Goal: Information Seeking & Learning: Learn about a topic

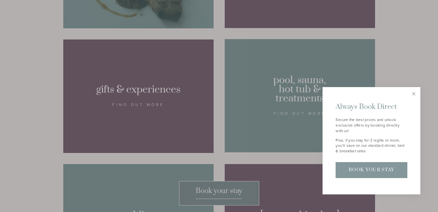
scroll to position [521, 0]
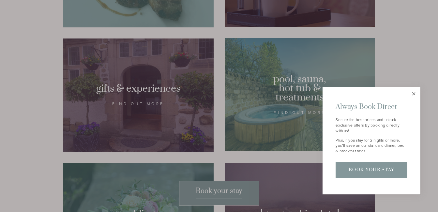
click at [414, 93] on link "Close" at bounding box center [413, 93] width 11 height 11
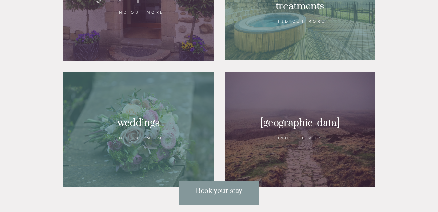
scroll to position [652, 0]
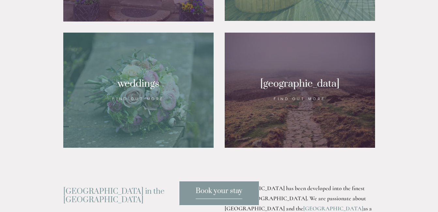
click at [159, 105] on div at bounding box center [138, 90] width 150 height 115
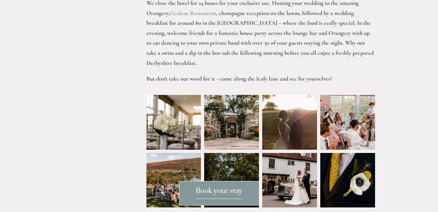
scroll to position [248, 0]
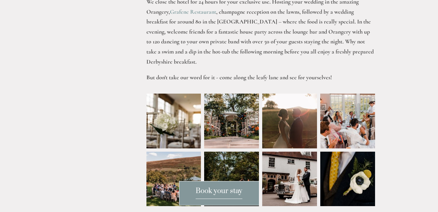
click at [149, 132] on img at bounding box center [174, 120] width 82 height 55
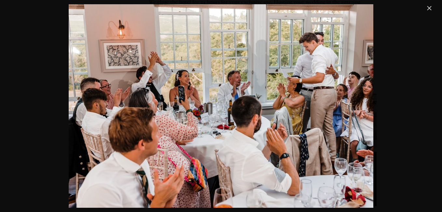
click at [431, 10] on link "Close" at bounding box center [430, 8] width 8 height 8
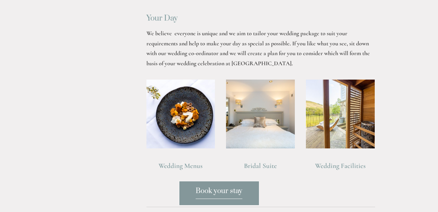
scroll to position [482, 0]
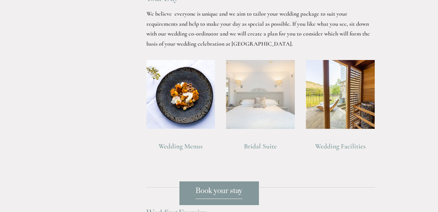
click at [267, 100] on img at bounding box center [260, 94] width 69 height 69
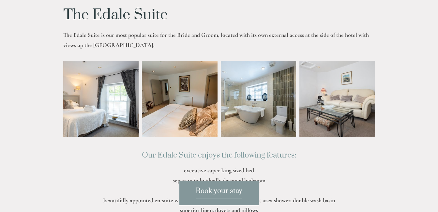
scroll to position [169, 0]
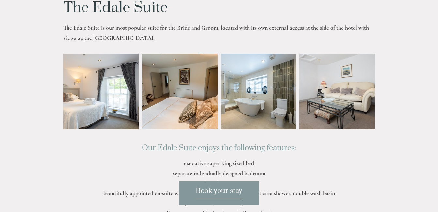
click at [116, 104] on img at bounding box center [85, 92] width 113 height 76
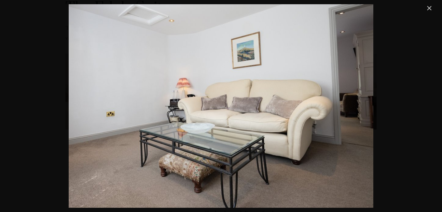
click at [429, 7] on link "Close" at bounding box center [430, 8] width 8 height 8
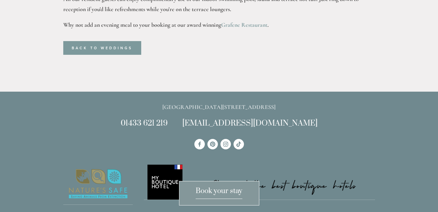
scroll to position [547, 0]
